Goal: Transaction & Acquisition: Purchase product/service

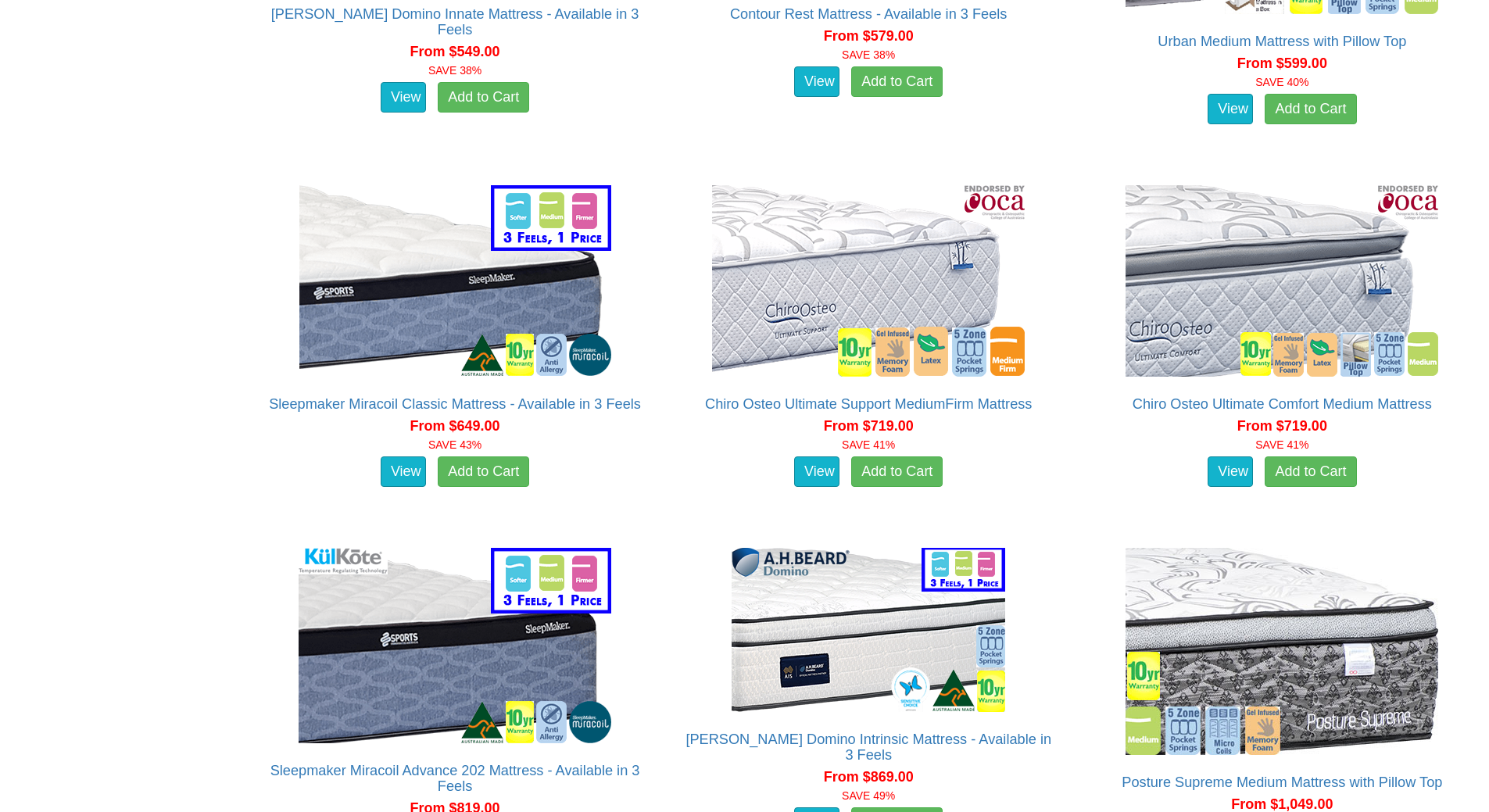
scroll to position [2501, 0]
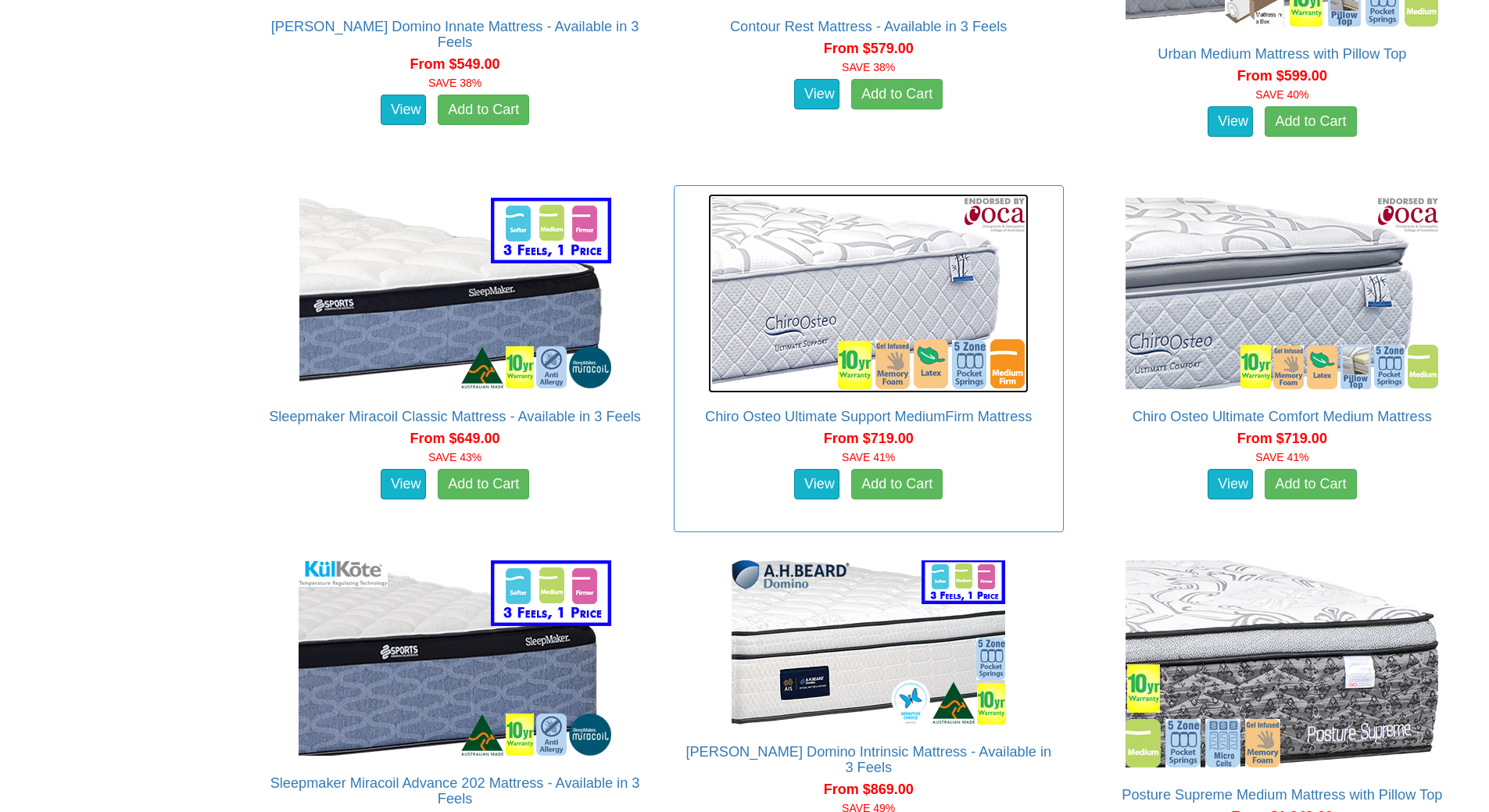
click at [829, 306] on img at bounding box center [869, 293] width 321 height 199
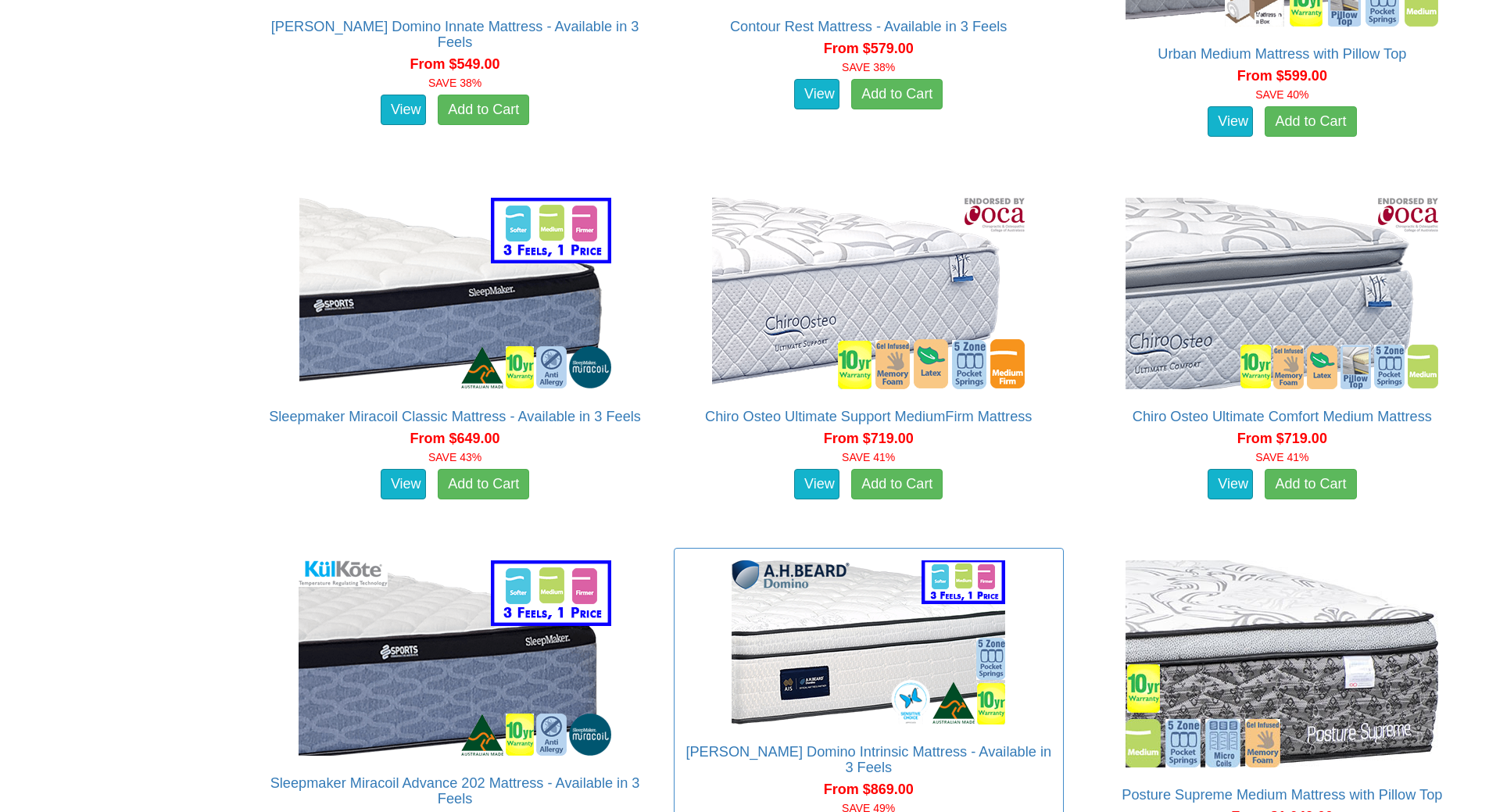
scroll to position [2970, 0]
